Goal: Find specific page/section: Find specific page/section

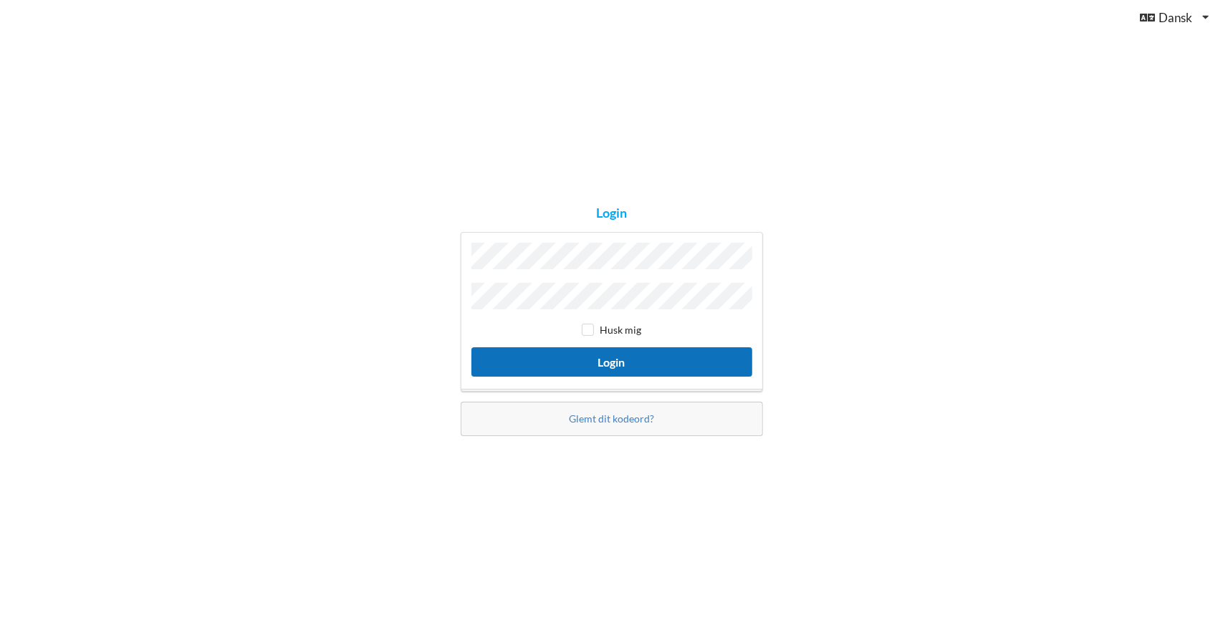
click at [622, 357] on button "Login" at bounding box center [611, 361] width 281 height 29
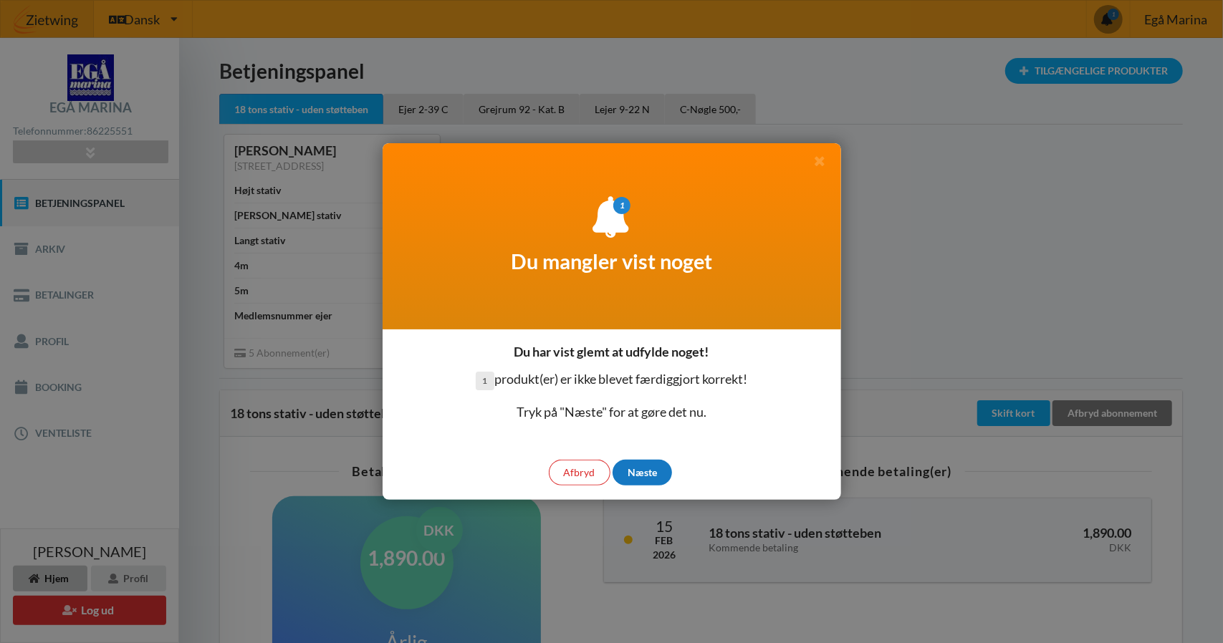
click at [636, 471] on div "Næste" at bounding box center [641, 473] width 59 height 26
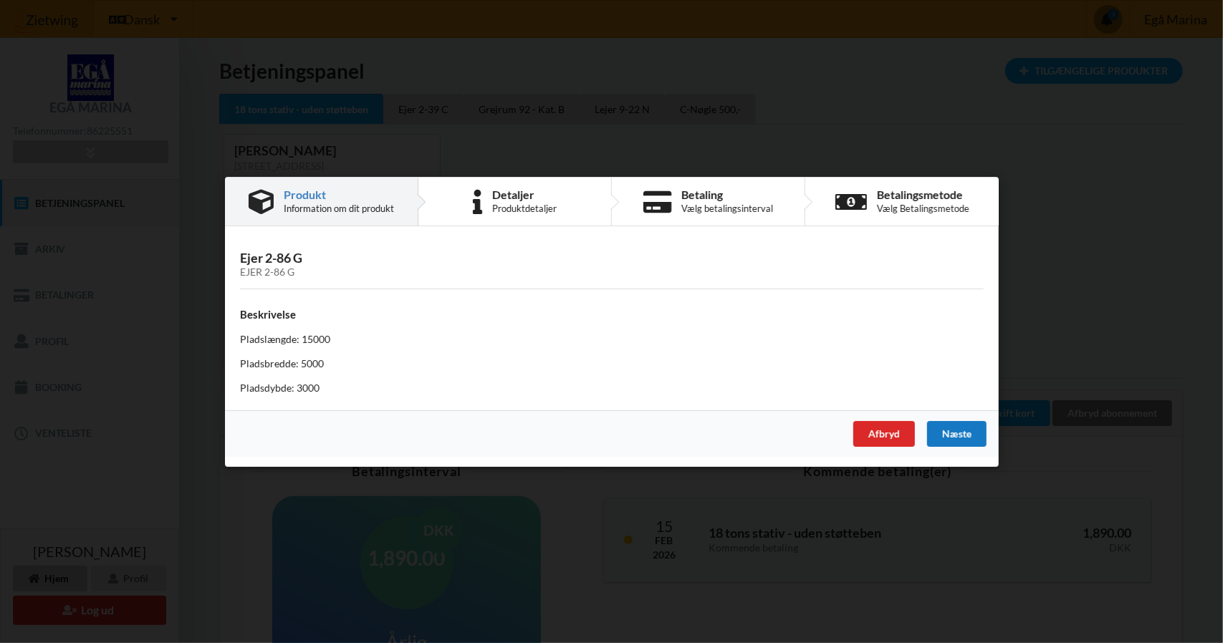
click at [952, 433] on div "Næste" at bounding box center [955, 433] width 59 height 26
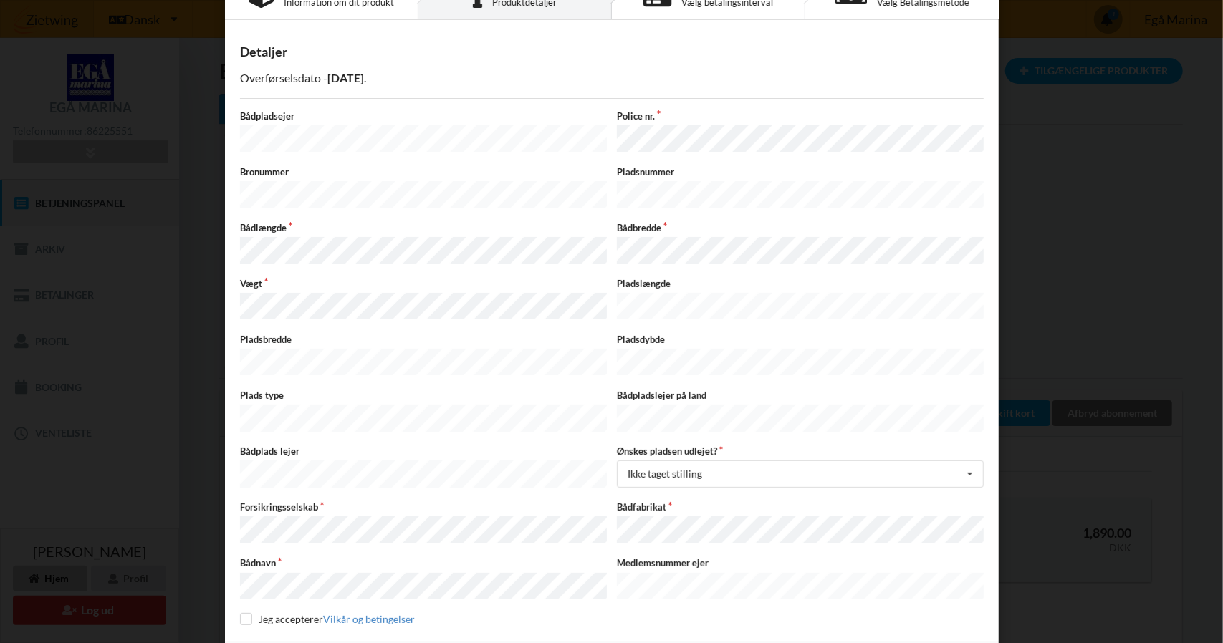
scroll to position [74, 0]
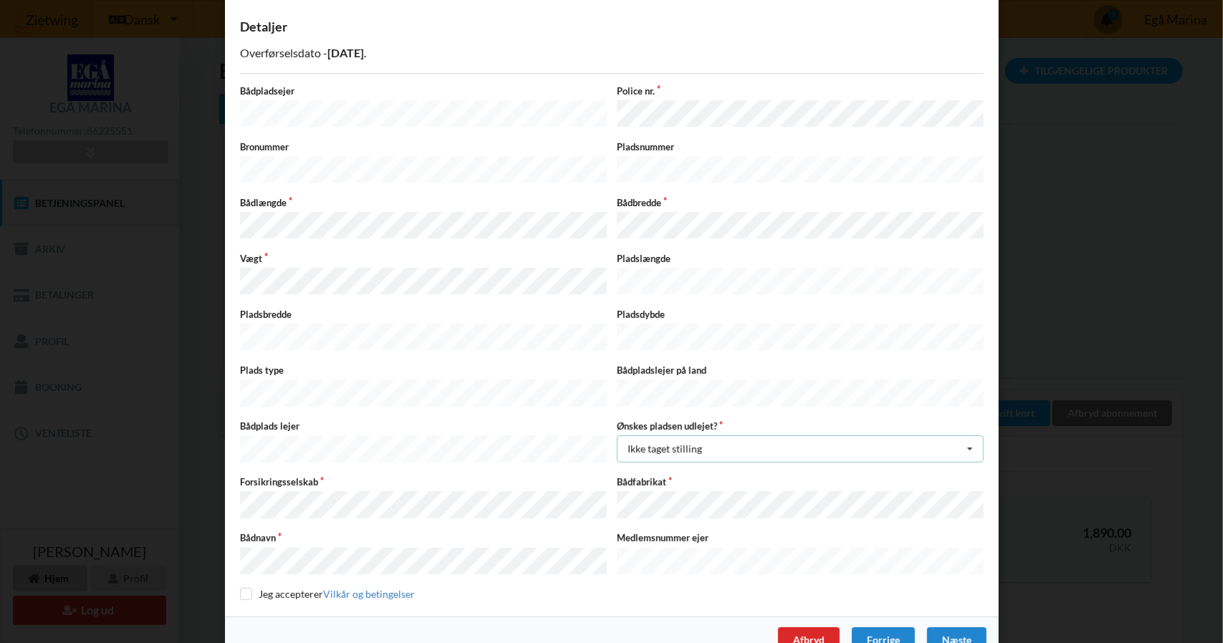
click at [968, 436] on icon at bounding box center [969, 449] width 21 height 27
click at [733, 489] on div "Nej" at bounding box center [799, 502] width 365 height 27
click at [245, 588] on input "checkbox" at bounding box center [246, 594] width 12 height 12
checkbox input "true"
click at [953, 627] on div "Næste" at bounding box center [955, 640] width 59 height 26
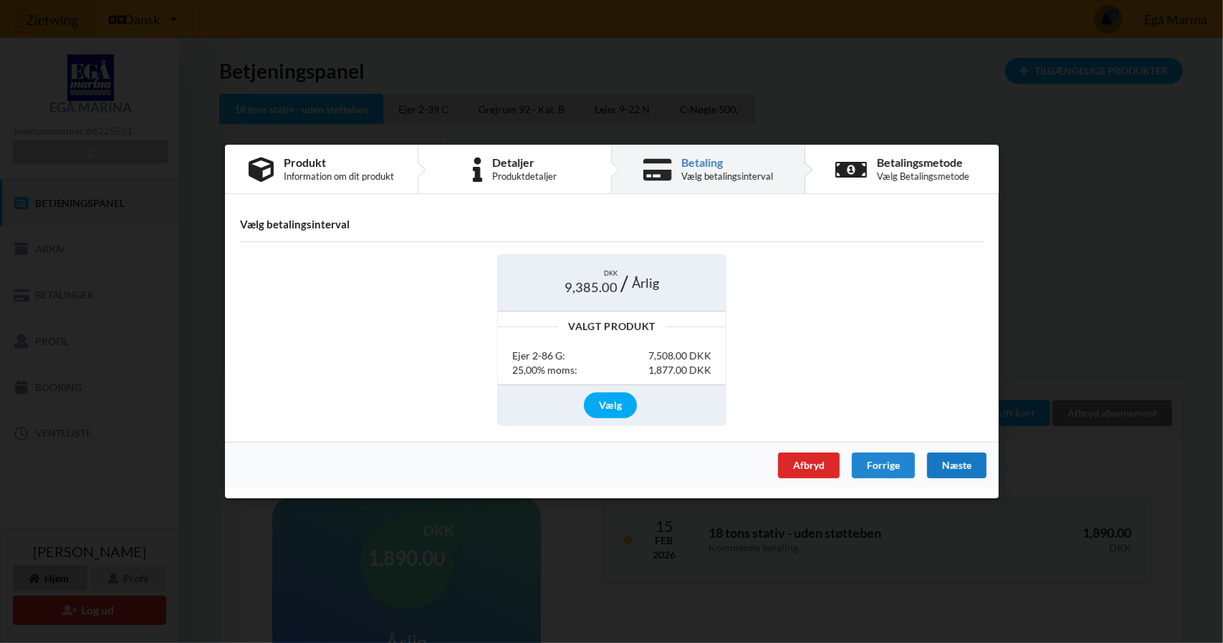
click at [956, 465] on div "Næste" at bounding box center [955, 466] width 59 height 26
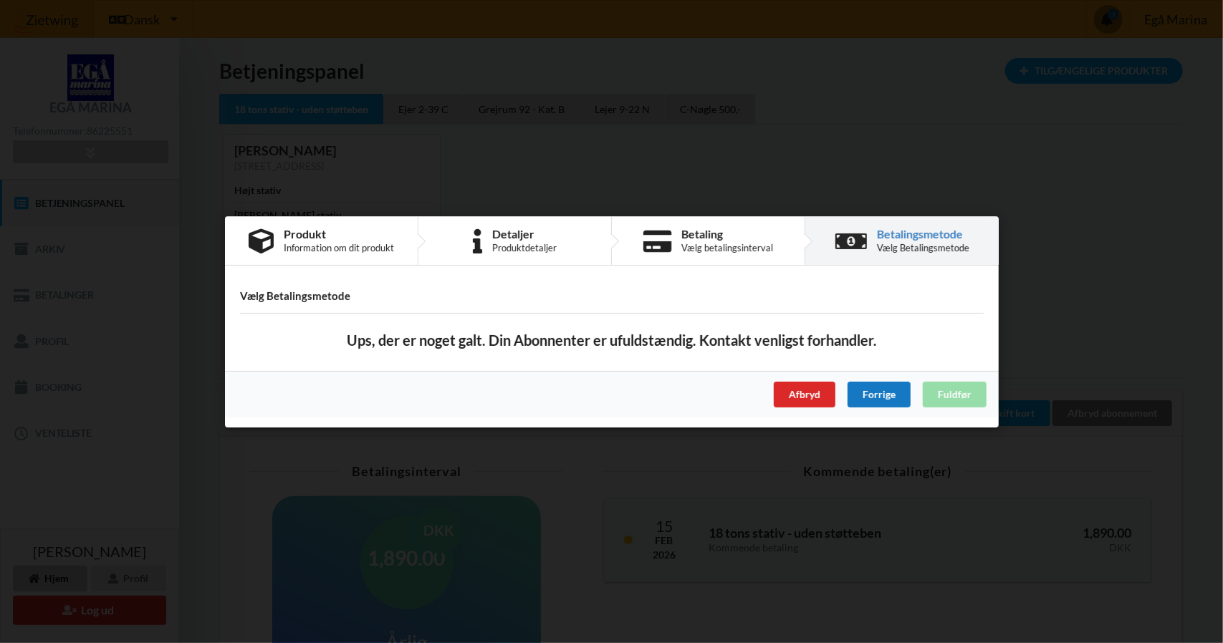
click at [878, 400] on div "Forrige" at bounding box center [878, 394] width 63 height 26
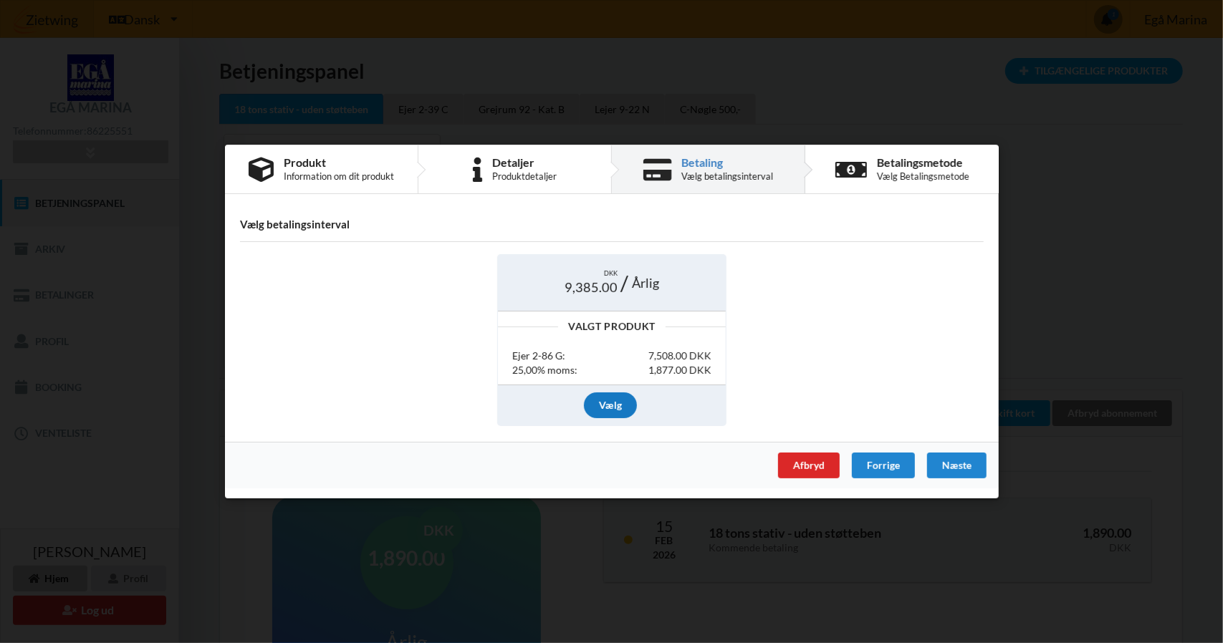
click at [615, 402] on div "Vælg" at bounding box center [610, 405] width 53 height 26
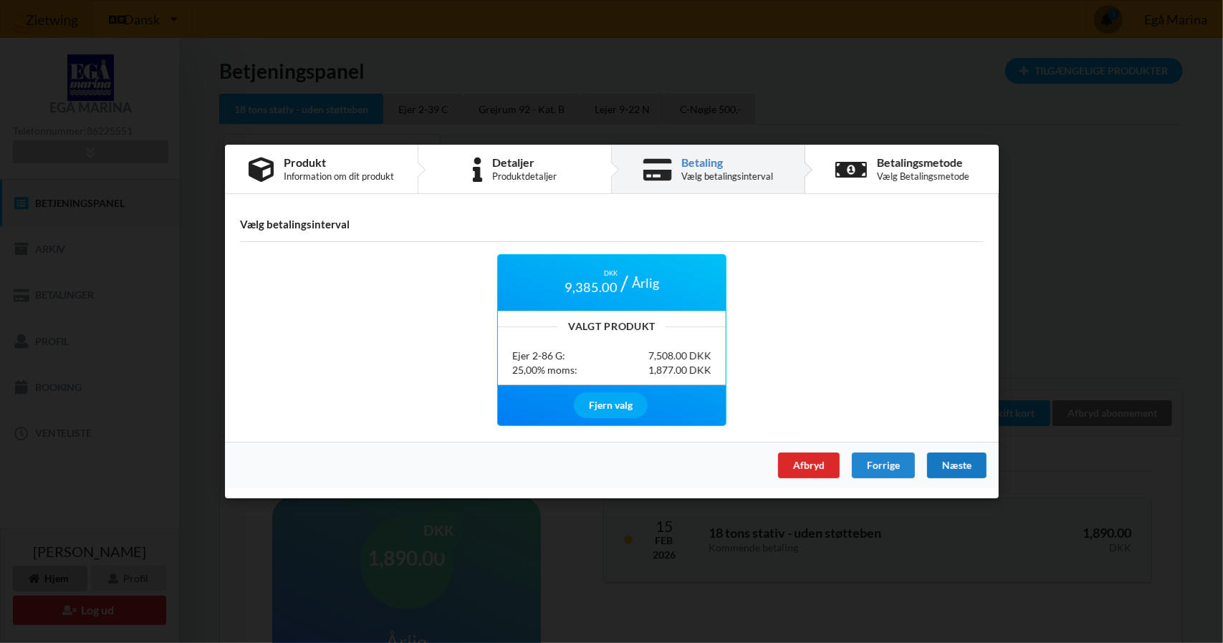
click at [956, 467] on div "Næste" at bounding box center [955, 466] width 59 height 26
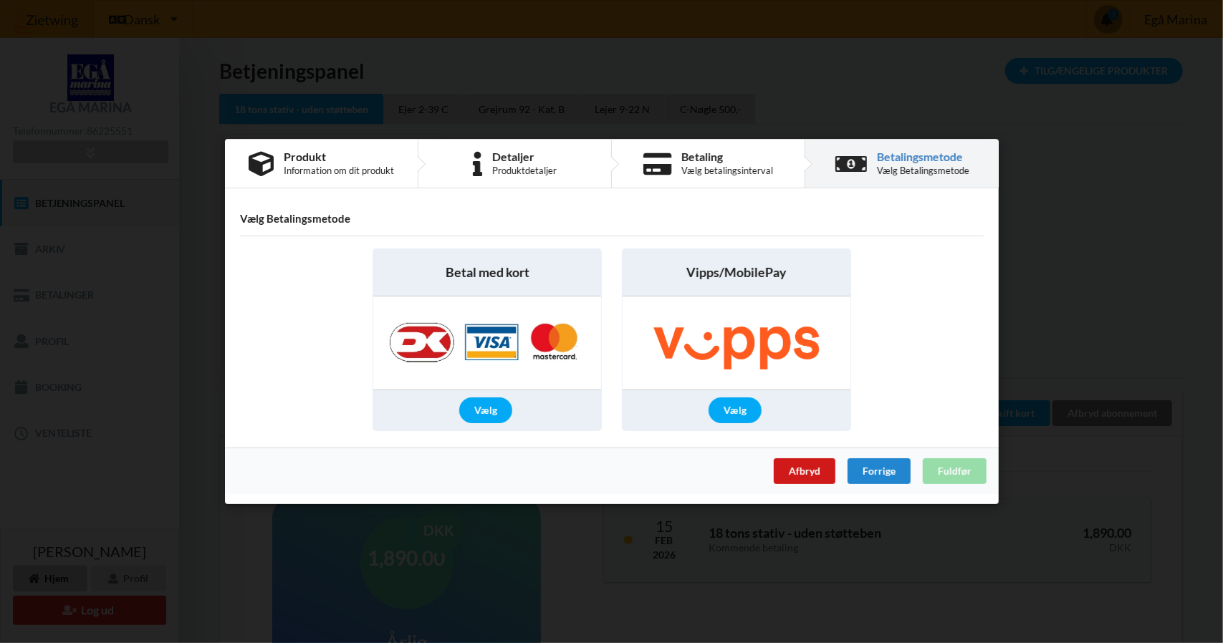
click at [809, 472] on div "Afbryd" at bounding box center [804, 471] width 62 height 26
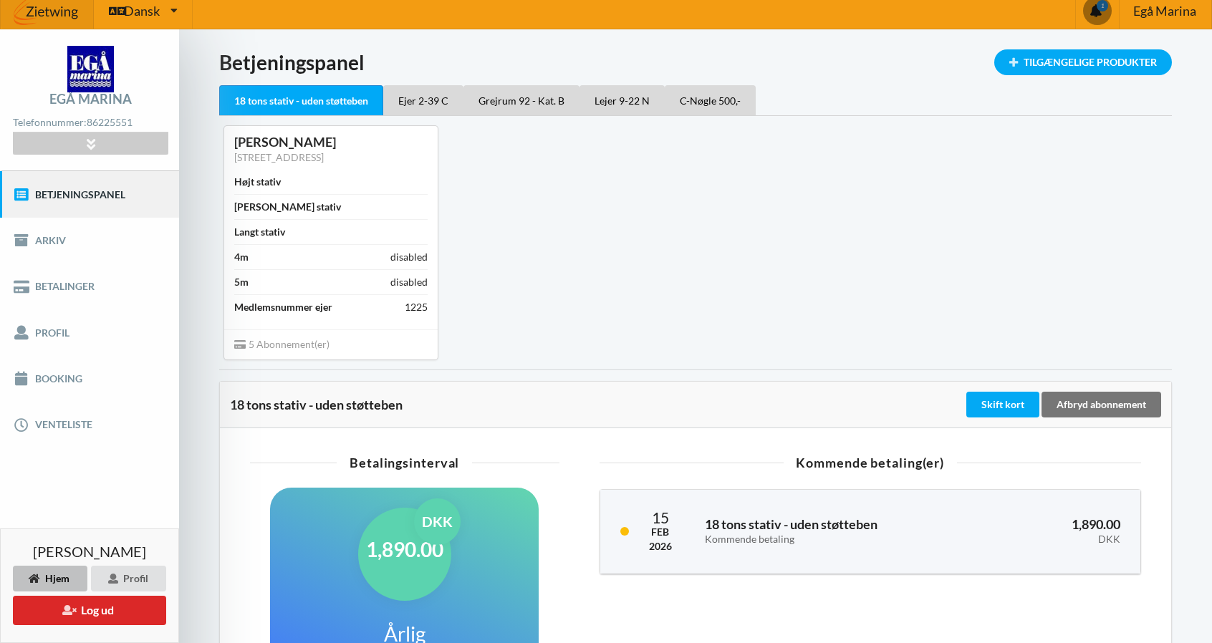
scroll to position [0, 0]
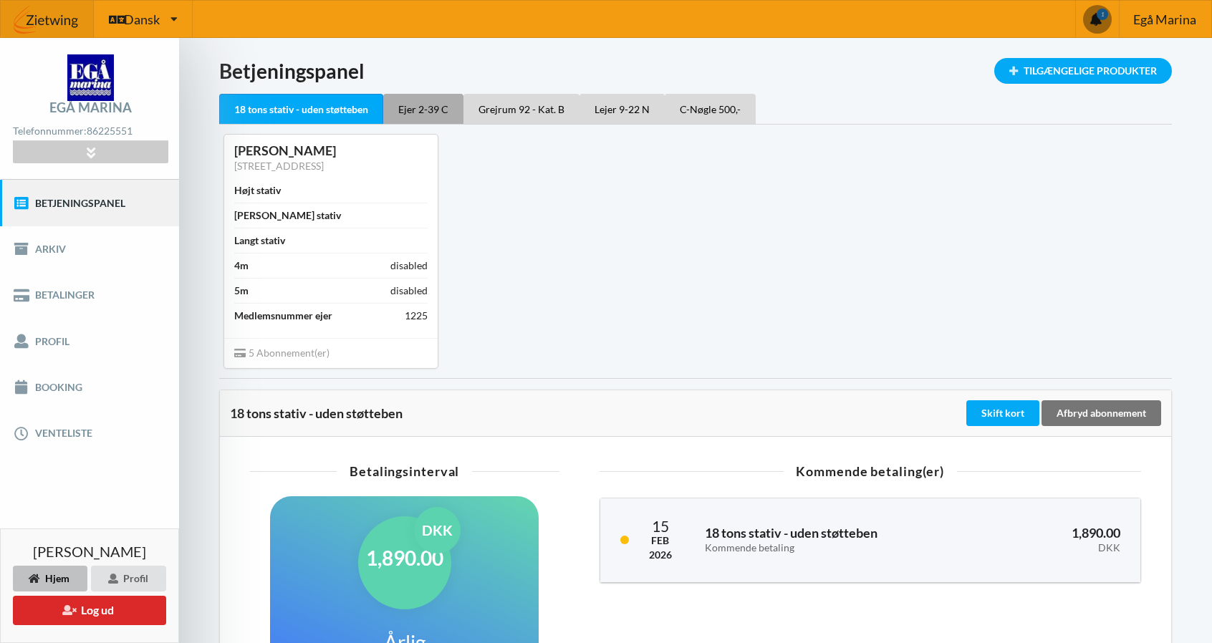
click at [431, 111] on div "Ejer 2-39 C" at bounding box center [423, 109] width 80 height 30
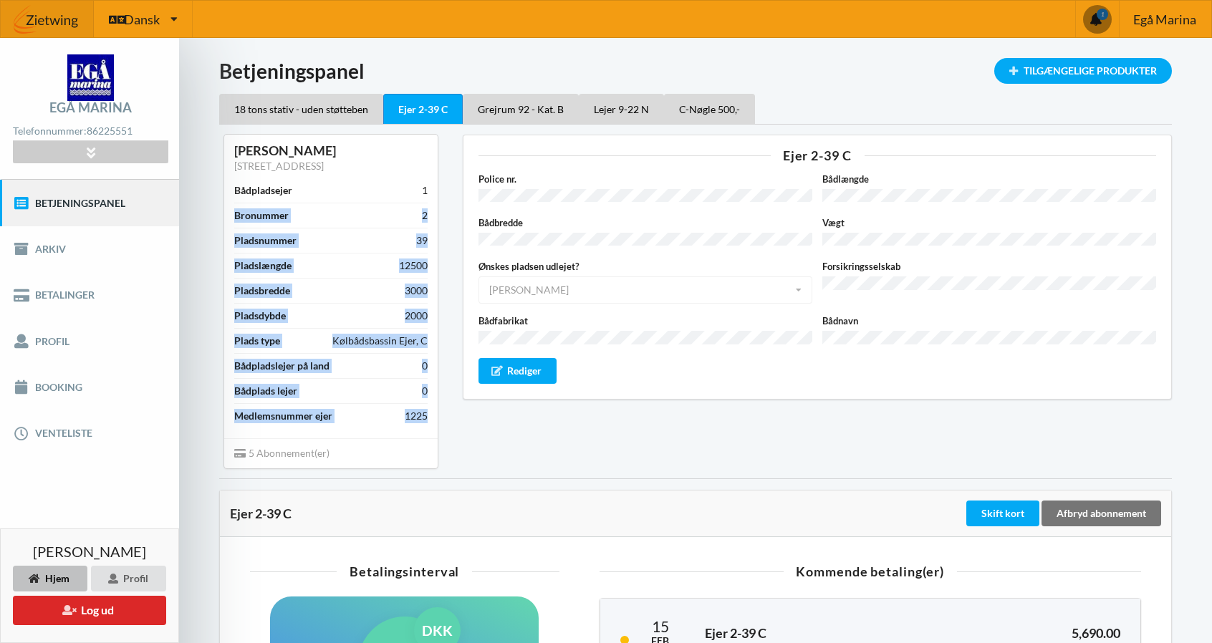
drag, startPoint x: 235, startPoint y: 213, endPoint x: 440, endPoint y: 415, distance: 287.2
click at [440, 415] on div "[PERSON_NAME] [STREET_ADDRESS] Bronummer 2 Pladsnummer 39 Pladslængde 12500 Pla…" at bounding box center [330, 301] width 223 height 351
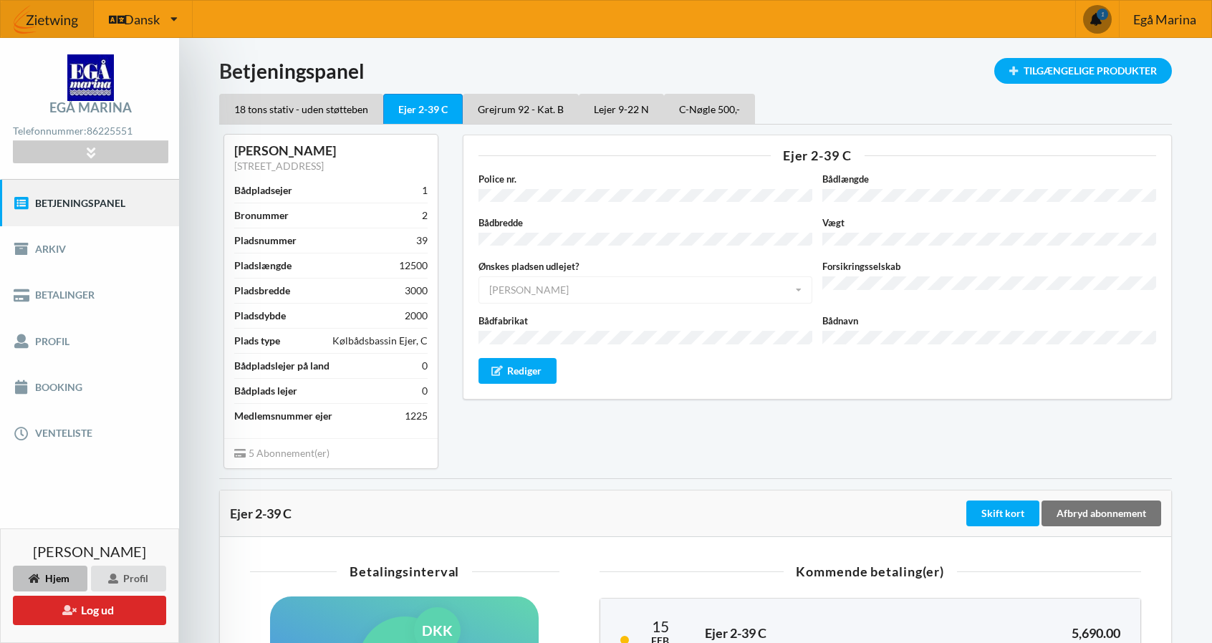
click at [548, 468] on div "Ejer 2-39 C Police nr. Bådlængde Bådbredde Vægt Ønskes pladsen udlejet? Ja Ja N…" at bounding box center [818, 301] width 730 height 353
